Goal: Information Seeking & Learning: Learn about a topic

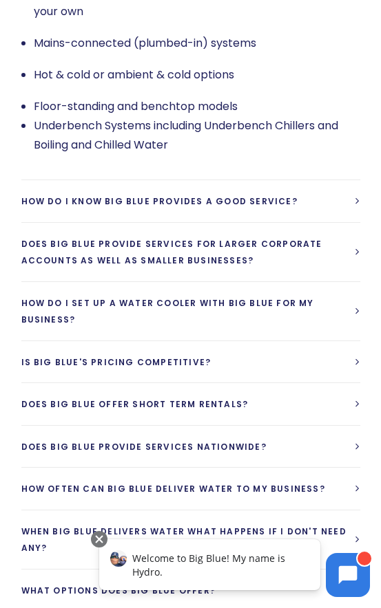
scroll to position [3596, 0]
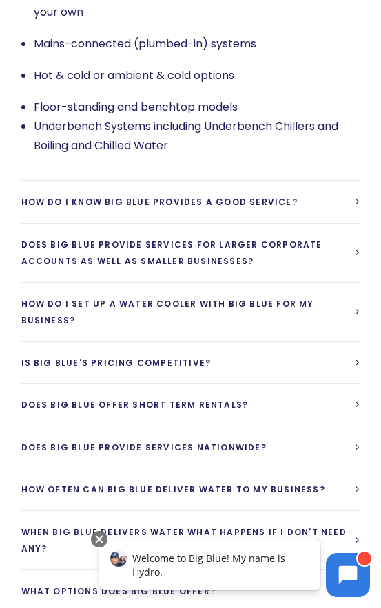
click at [72, 134] on li "Underbench Systems including Underbench Chillers and Boiling and Chilled Water" at bounding box center [197, 136] width 326 height 39
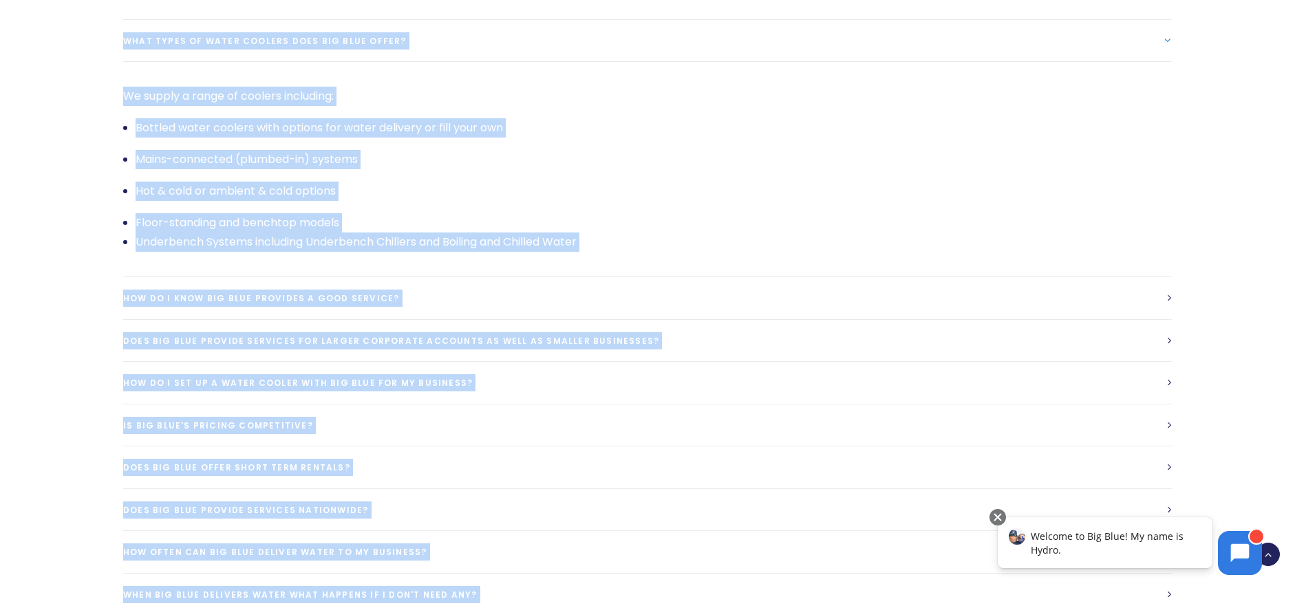
scroll to position [3181, 0]
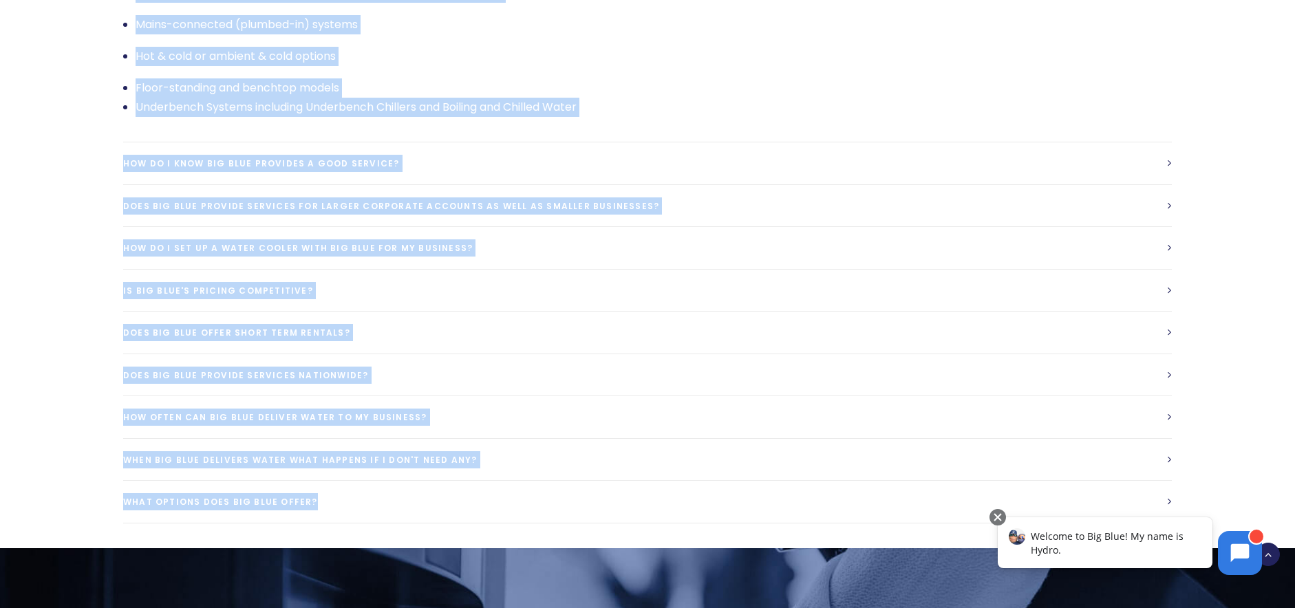
drag, startPoint x: 110, startPoint y: 153, endPoint x: 1202, endPoint y: 479, distance: 1139.8
click at [1202, 479] on div "Water Cooler FAQ's What types of water coolers does Big Blue offer? We supply a…" at bounding box center [647, 180] width 1297 height 738
copy div "Lorem Ipsumd SIT'a Cons adipi el seddo eiusmod temp Inc Utla etdol? Ma aliqua e…"
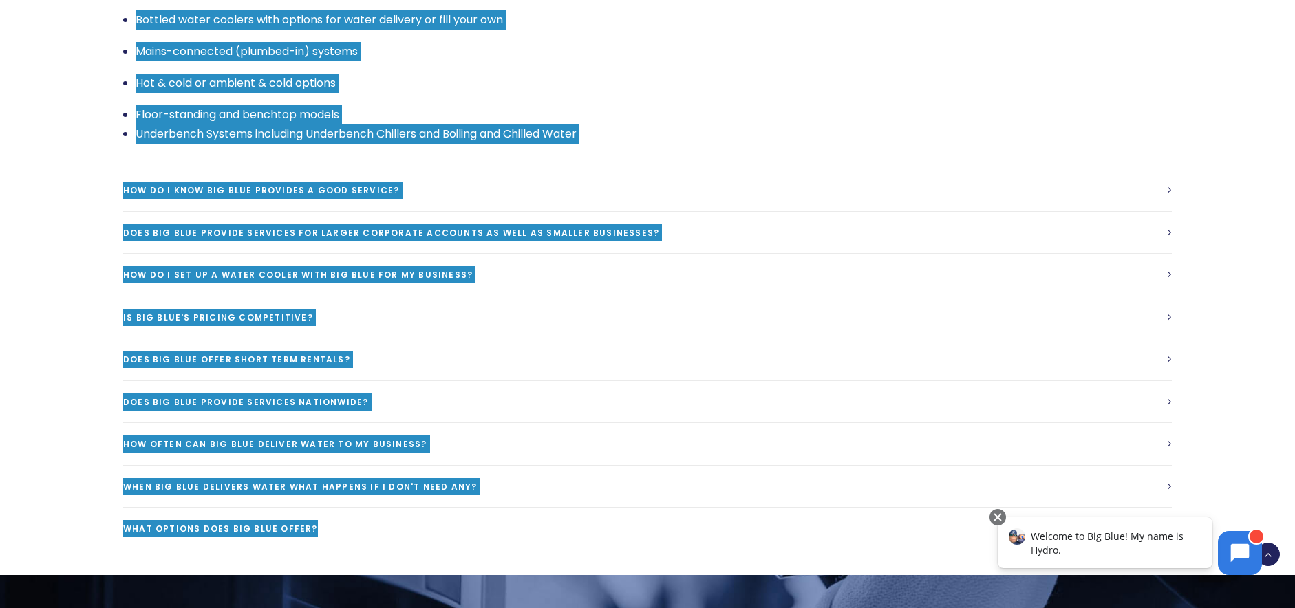
scroll to position [3112, 0]
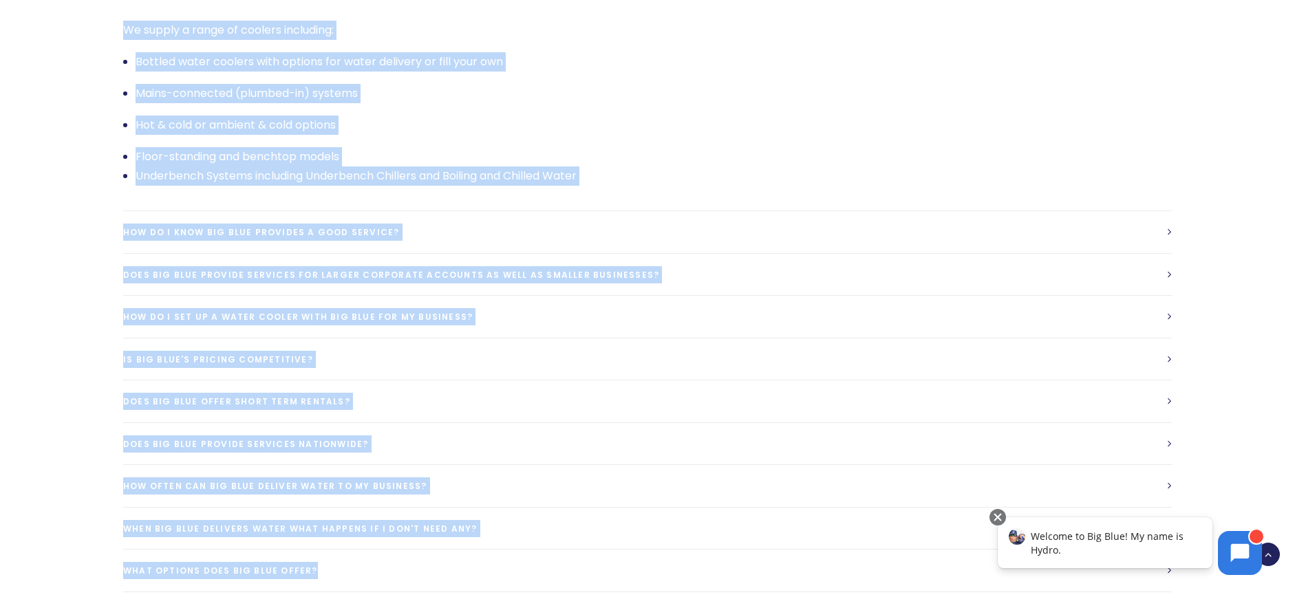
click at [1045, 213] on link "How do I know Big Blue provides a good service?" at bounding box center [647, 232] width 1049 height 42
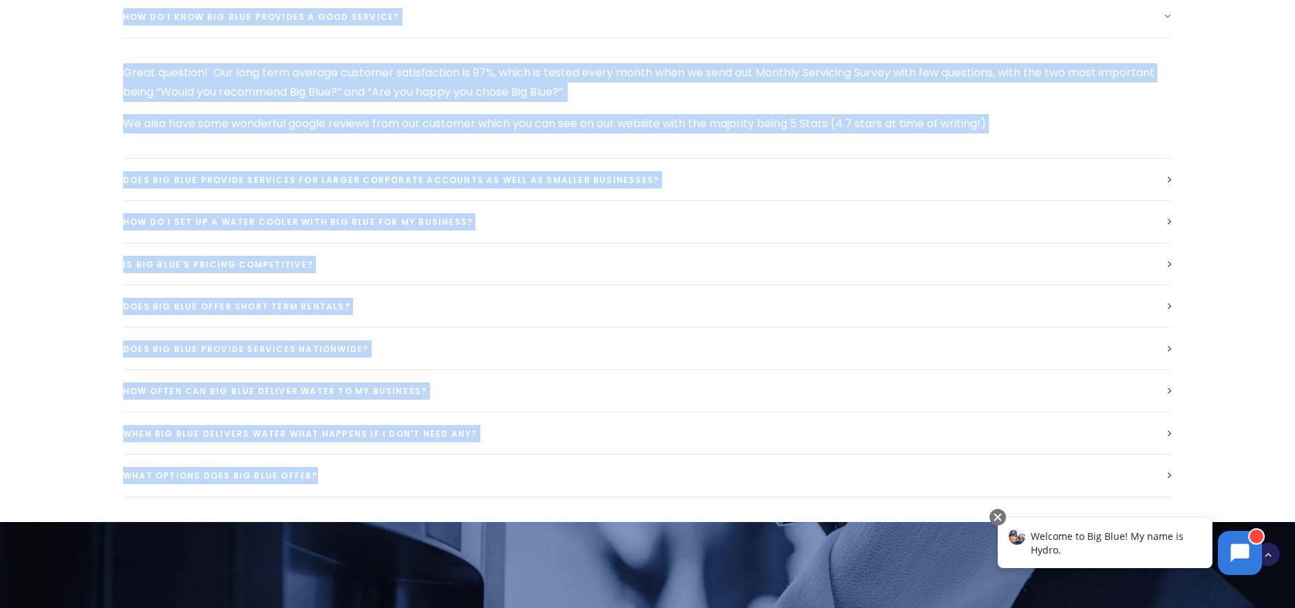
click at [782, 67] on p "Great question! Our long term average customer satisfaction is 97%, which is te…" at bounding box center [647, 82] width 1049 height 39
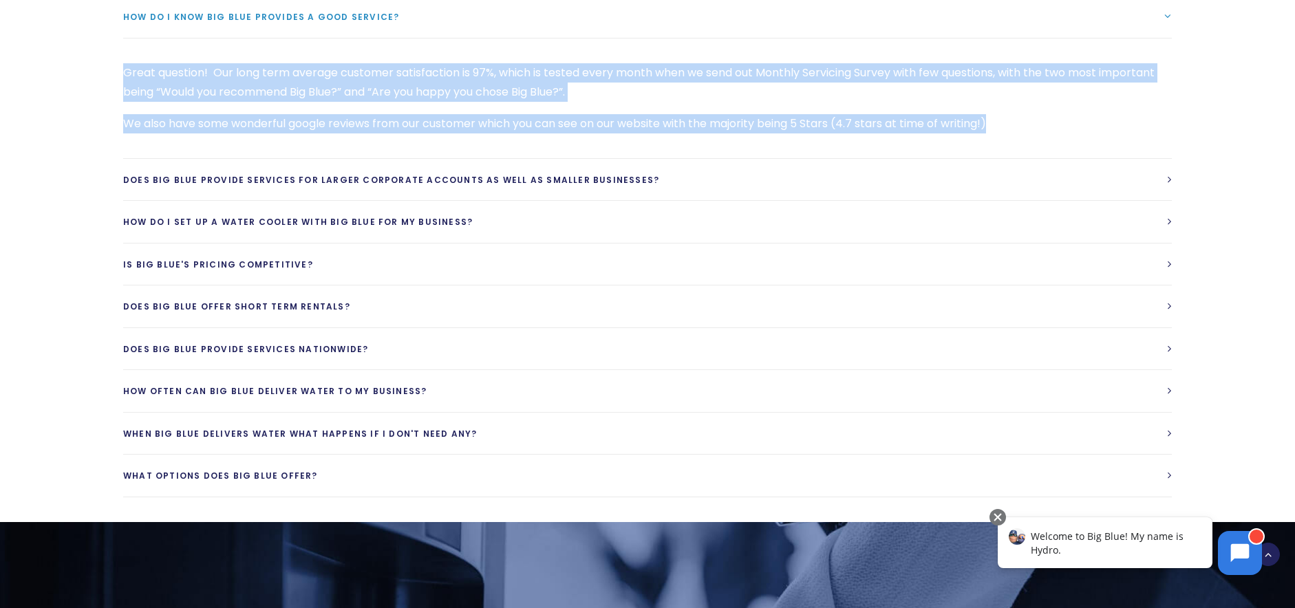
drag, startPoint x: 1023, startPoint y: 103, endPoint x: 124, endPoint y: 46, distance: 900.6
click at [124, 63] on div "Great question! Our long term average customer satisfaction is 97%, which is te…" at bounding box center [647, 98] width 1049 height 70
copy div "Great question! Our long term average customer satisfaction is 97%, which is te…"
click at [1156, 159] on link "Does Big Blue provide services for larger corporate accounts as well as smaller…" at bounding box center [647, 180] width 1049 height 42
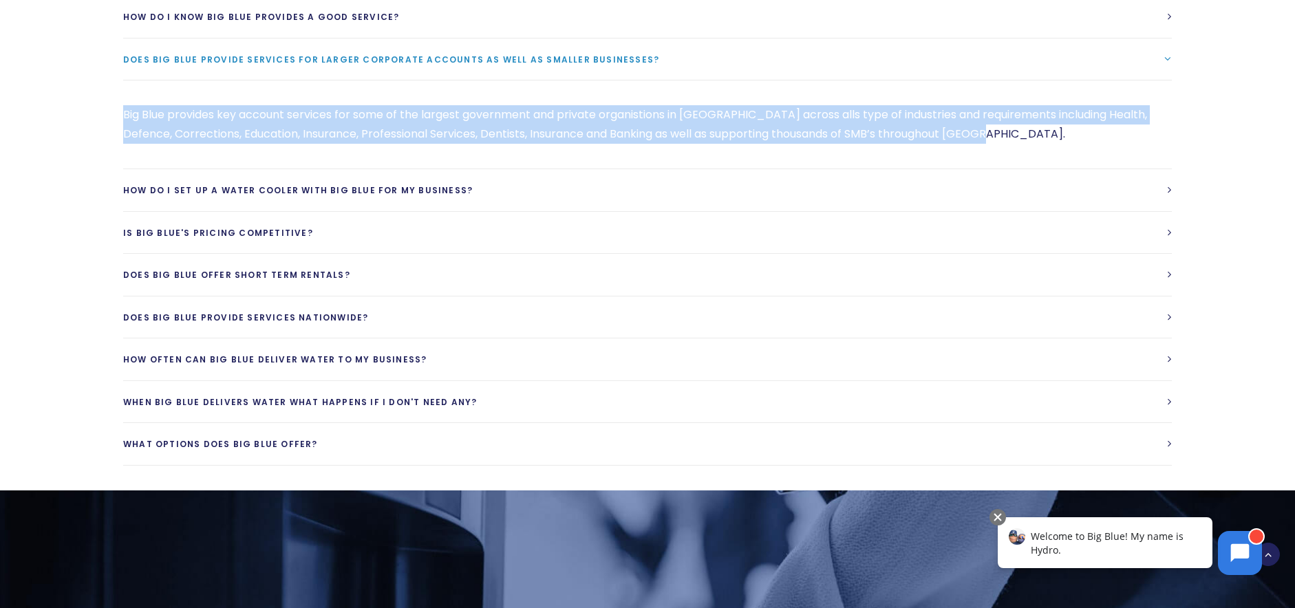
drag, startPoint x: 994, startPoint y: 110, endPoint x: 125, endPoint y: 92, distance: 870.0
click at [125, 105] on p "Big Blue provides key account services for some of the largest government and p…" at bounding box center [647, 124] width 1049 height 39
copy p "Big Blue provides key account services for some of the largest government and p…"
click at [734, 172] on link "How do I set up a water cooler with Big Blue for my business?" at bounding box center [647, 190] width 1049 height 42
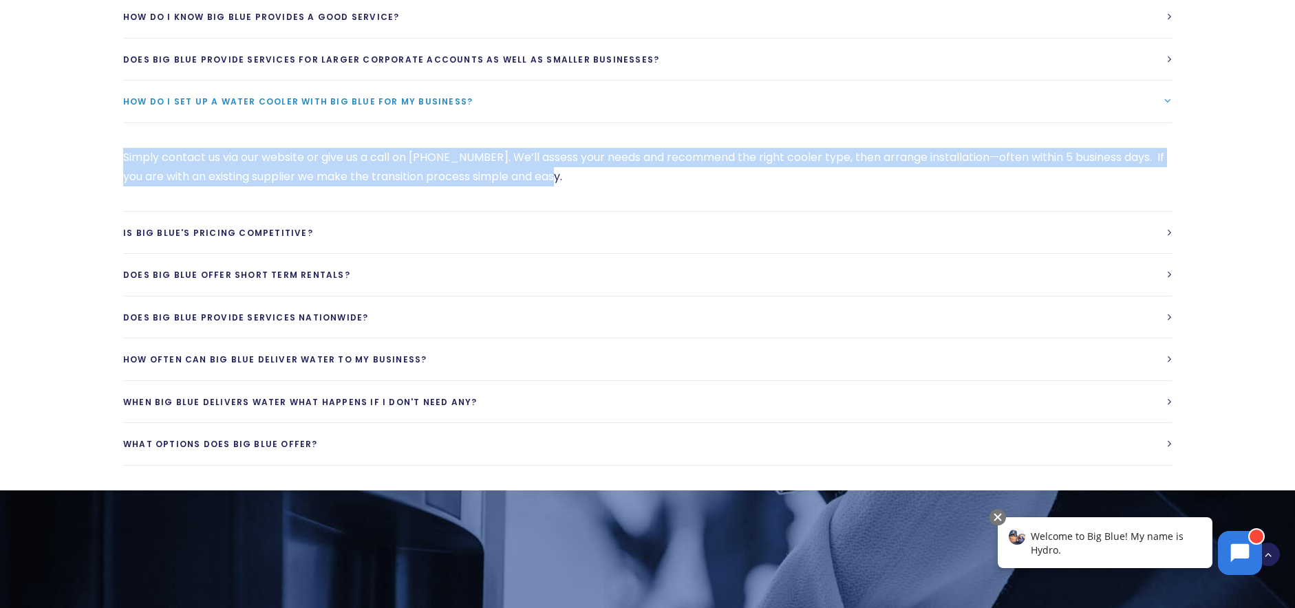
drag, startPoint x: 619, startPoint y: 155, endPoint x: 125, endPoint y: 134, distance: 494.6
click at [125, 148] on p "Simply contact us via our website or give us a call on [PHONE_NUMBER]. We’ll as…" at bounding box center [647, 167] width 1049 height 39
copy p "Simply contact us via our website or give us a call on [PHONE_NUMBER]. We’ll as…"
click at [425, 212] on link "Is Big Blue's Pricing competitive?" at bounding box center [647, 233] width 1049 height 42
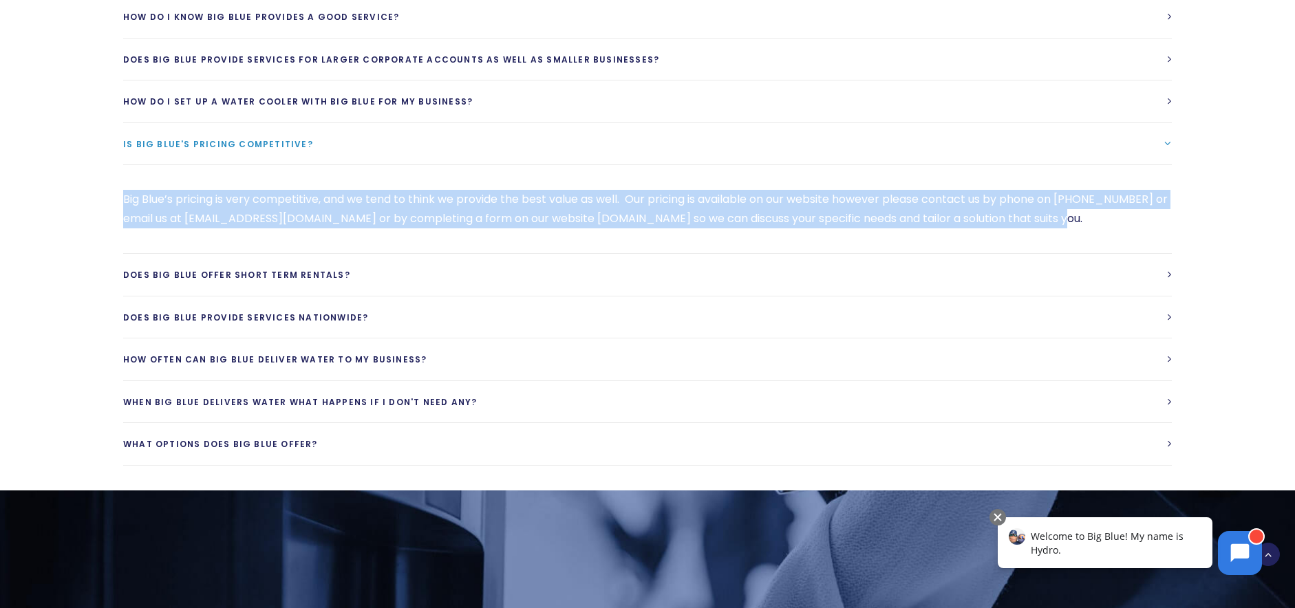
drag, startPoint x: 125, startPoint y: 175, endPoint x: 1075, endPoint y: 189, distance: 950.5
click at [1075, 190] on p "Big Blue’s pricing is very competitive, and we tend to think we provide the bes…" at bounding box center [647, 209] width 1049 height 39
copy p "Big Blue’s pricing is very competitive, and we tend to think we provide the bes…"
click at [458, 254] on link "Does Big Blue offer short term rentals?" at bounding box center [647, 275] width 1049 height 42
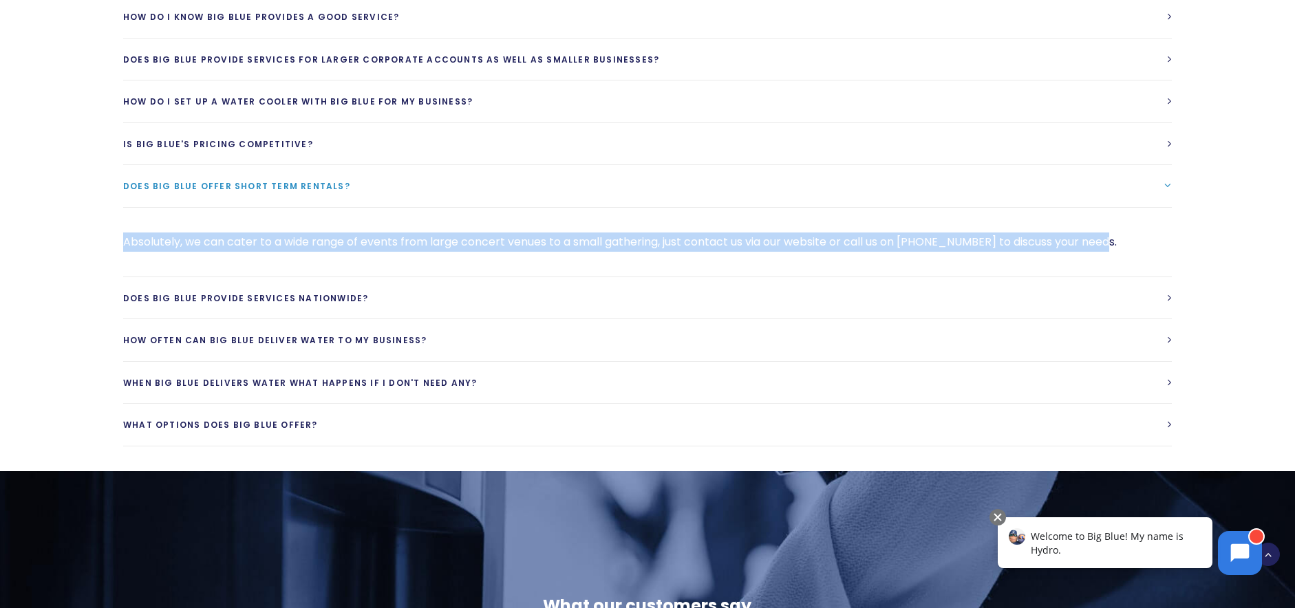
drag, startPoint x: 125, startPoint y: 220, endPoint x: 1131, endPoint y: 224, distance: 1006.1
click at [1131, 233] on p "Absolutely, we can cater to a wide range of events from large concert venues to…" at bounding box center [647, 242] width 1049 height 19
copy p "Absolutely, we can cater to a wide range of events from large concert venues to…"
click at [233, 292] on span "Does Big Blue provide services Nationwide?" at bounding box center [245, 298] width 245 height 12
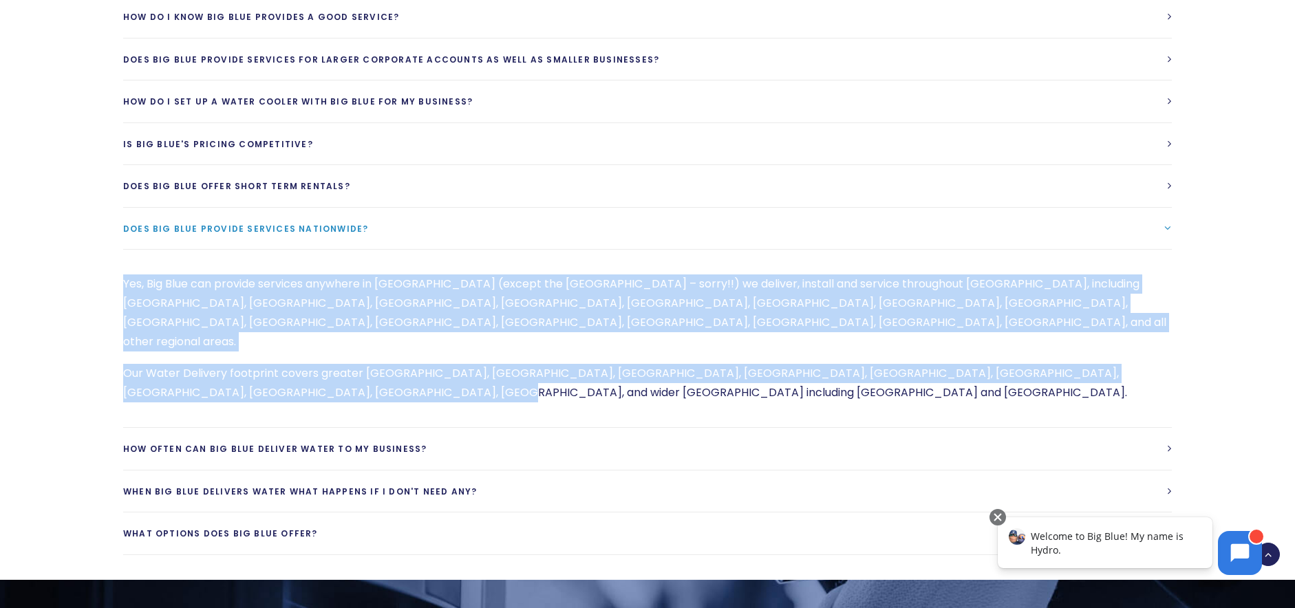
drag, startPoint x: 311, startPoint y: 328, endPoint x: 126, endPoint y: 258, distance: 198.0
click at [126, 275] on div "Yes, Big Blue can provide services anywhere in [GEOGRAPHIC_DATA] (except the [G…" at bounding box center [647, 339] width 1049 height 128
copy div "Yes, Big Blue can provide services anywhere in [GEOGRAPHIC_DATA] (except the [G…"
click at [409, 443] on span "How often can Big Blue deliver water to my business?" at bounding box center [274, 449] width 303 height 12
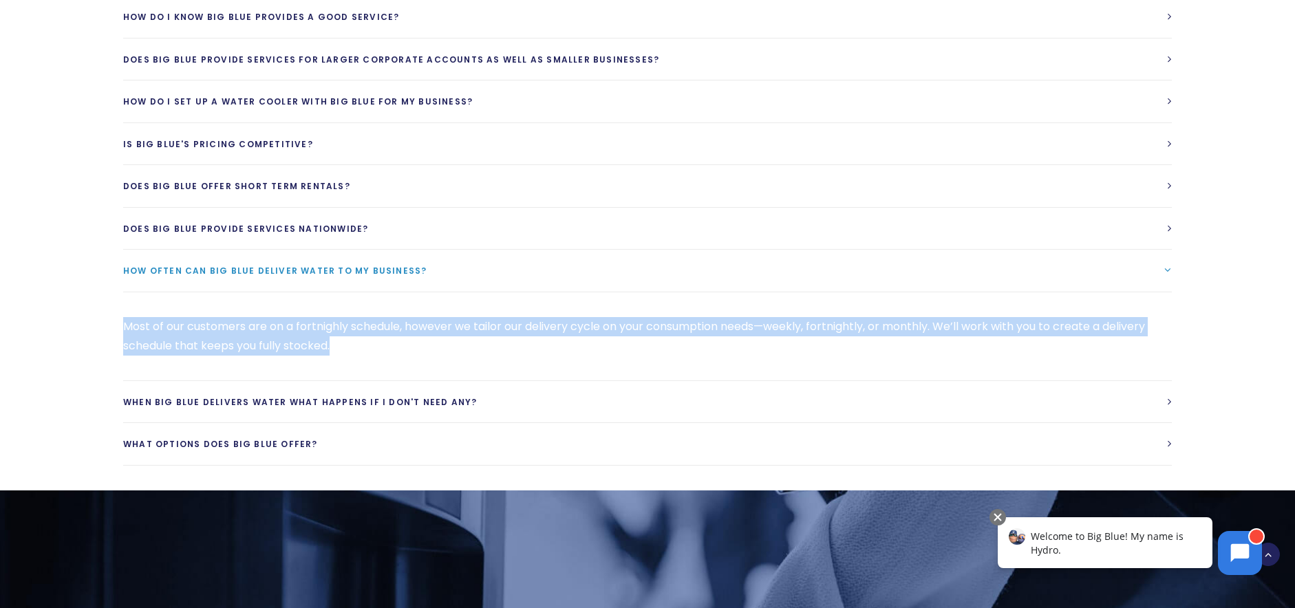
drag, startPoint x: 125, startPoint y: 301, endPoint x: 346, endPoint y: 321, distance: 221.8
click at [346, 321] on p "Most of our customers are on a fortnighly schedule, however we tailor our deliv…" at bounding box center [647, 336] width 1049 height 39
copy p "Most of our customers are on a fortnighly schedule, however we tailor our deliv…"
click at [1046, 381] on link "When Big Blue delivers water what happens if I don't need any?" at bounding box center [647, 402] width 1049 height 42
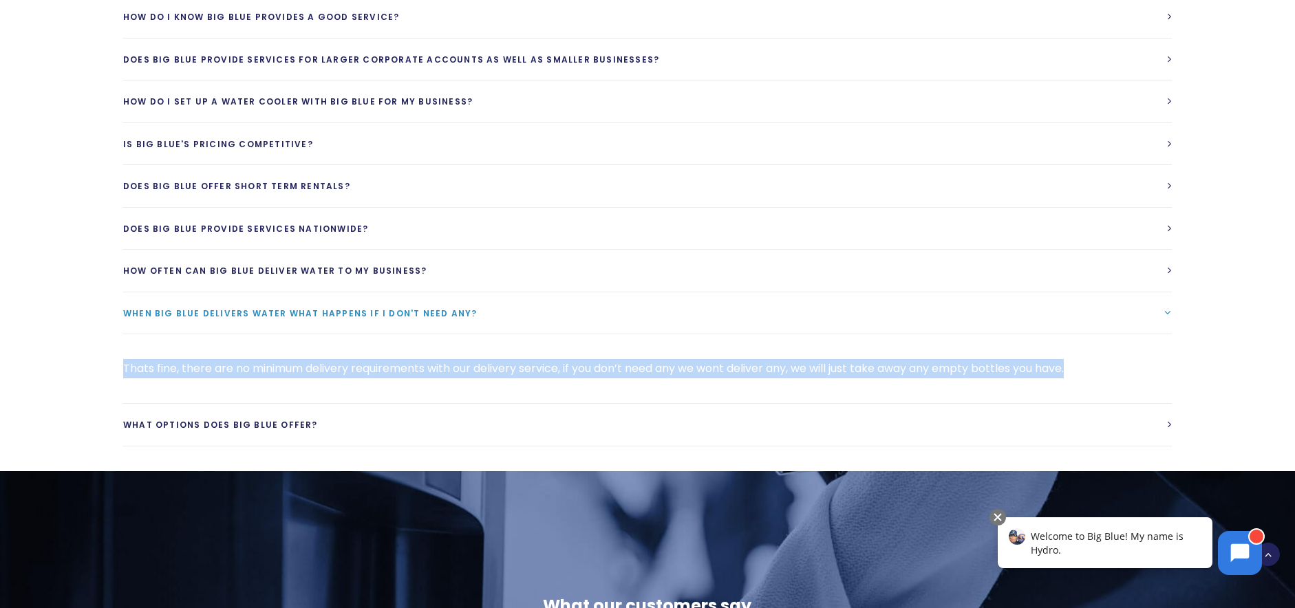
drag, startPoint x: 123, startPoint y: 343, endPoint x: 1096, endPoint y: 348, distance: 973.1
click at [1096, 359] on p "Thats fine, there are no minimum delivery requirements with our delivery servic…" at bounding box center [647, 368] width 1049 height 19
copy p "Thats fine, there are no minimum delivery requirements with our delivery servic…"
click at [219, 419] on span "What options does Big Blue Offer?" at bounding box center [220, 425] width 195 height 12
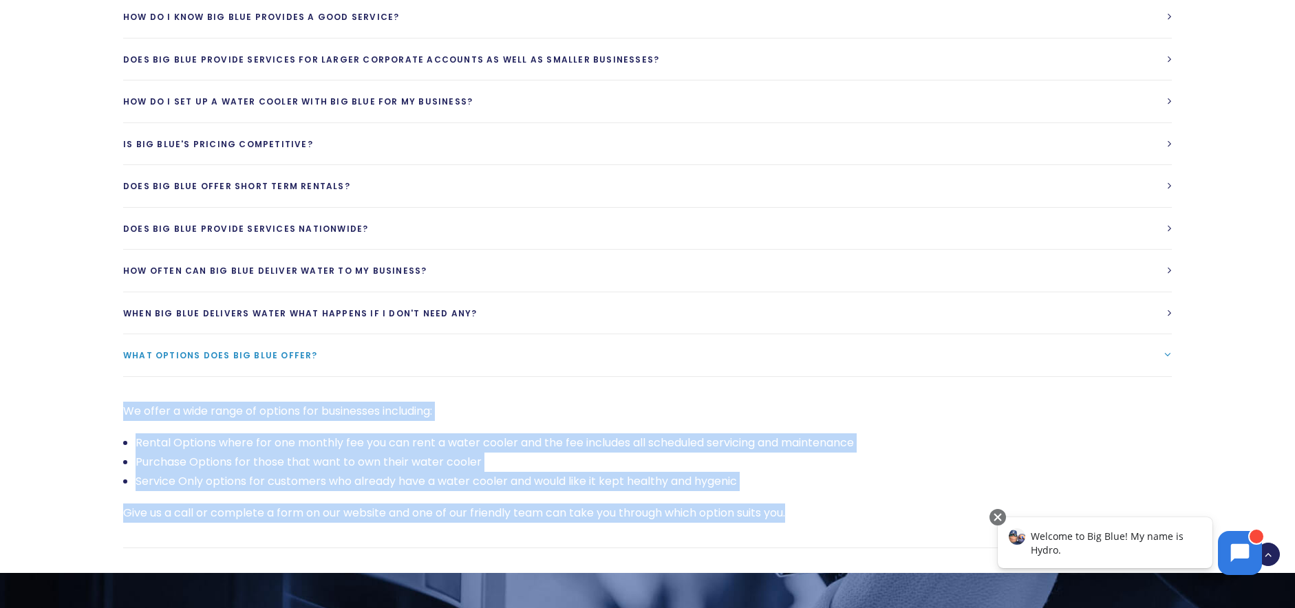
drag, startPoint x: 810, startPoint y: 490, endPoint x: 125, endPoint y: 385, distance: 693.4
click at [125, 402] on div "We offer a wide range of options for businesses including: Rental Options where…" at bounding box center [647, 462] width 1049 height 121
copy div "We offer a wide range of options for businesses including: Rental Options where…"
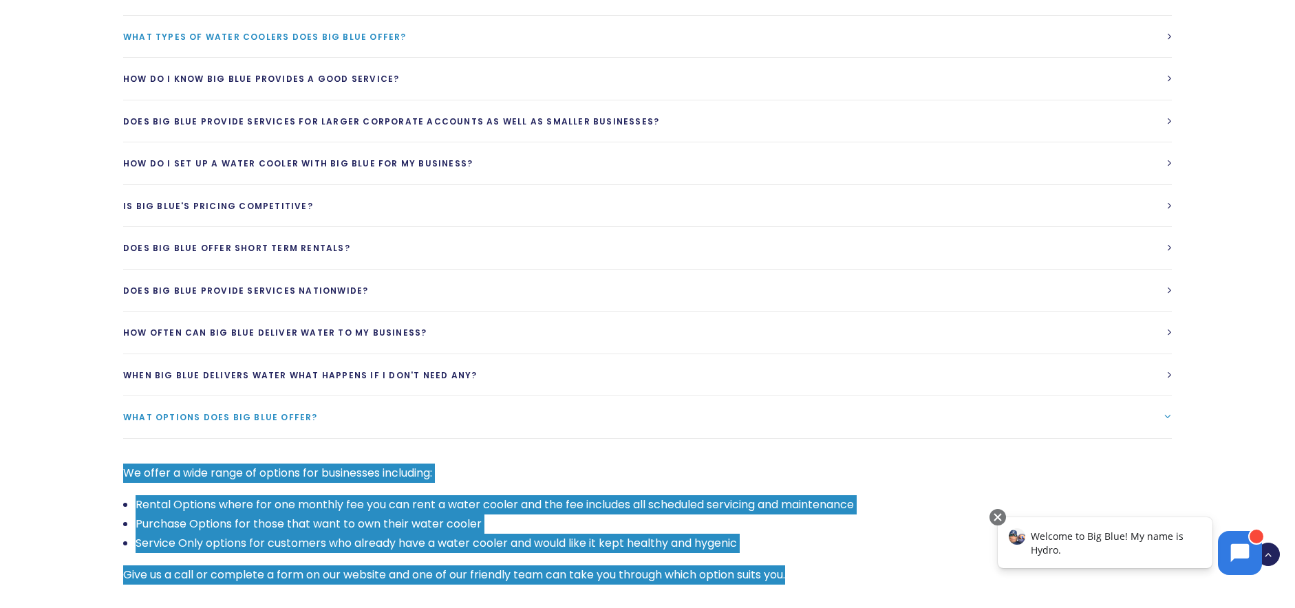
scroll to position [3051, 0]
